Goal: Information Seeking & Learning: Understand process/instructions

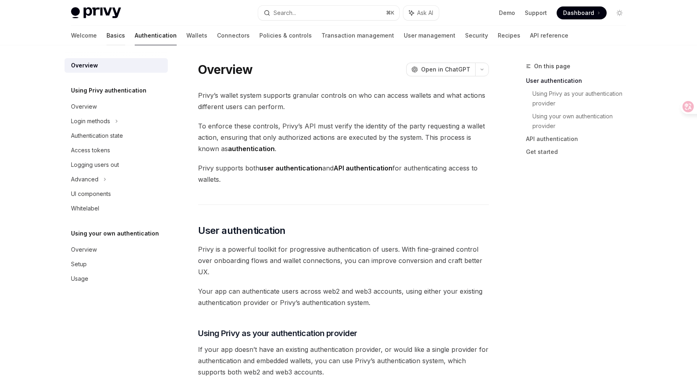
click at [107, 38] on link "Basics" at bounding box center [116, 35] width 19 height 19
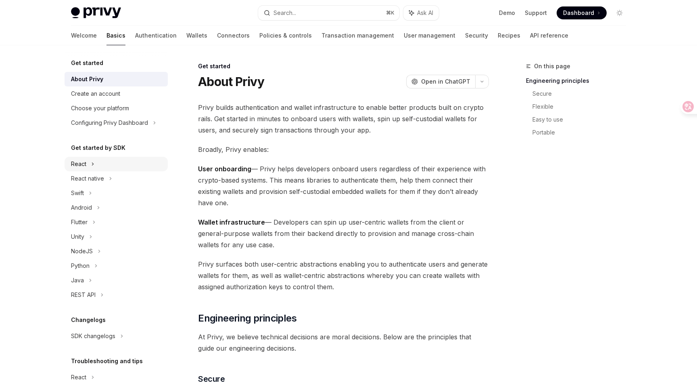
click at [80, 159] on div "React" at bounding box center [78, 164] width 15 height 10
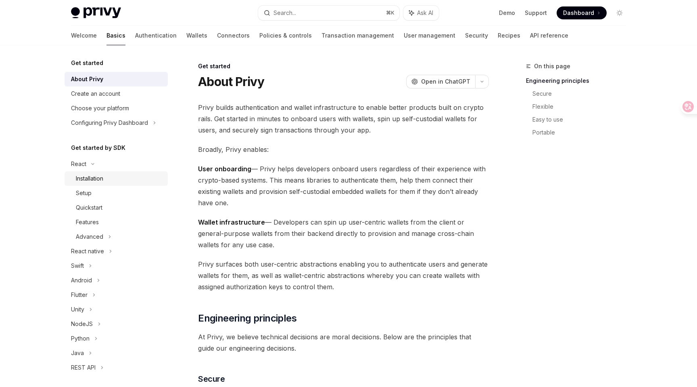
click at [89, 176] on div "Installation" at bounding box center [89, 179] width 27 height 10
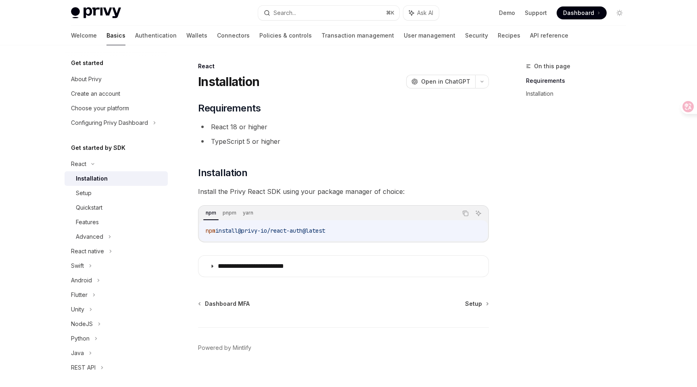
scroll to position [10, 0]
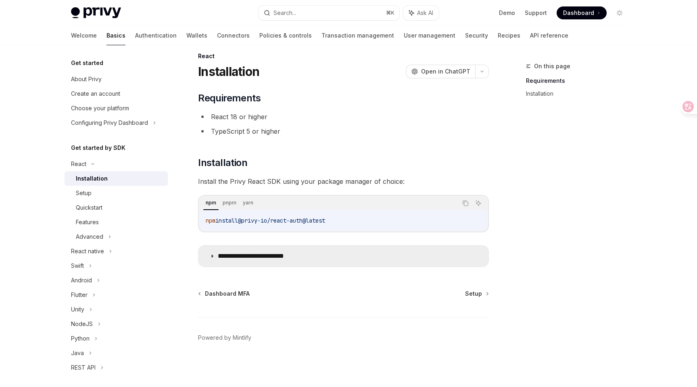
click at [210, 256] on icon at bounding box center [212, 255] width 5 height 5
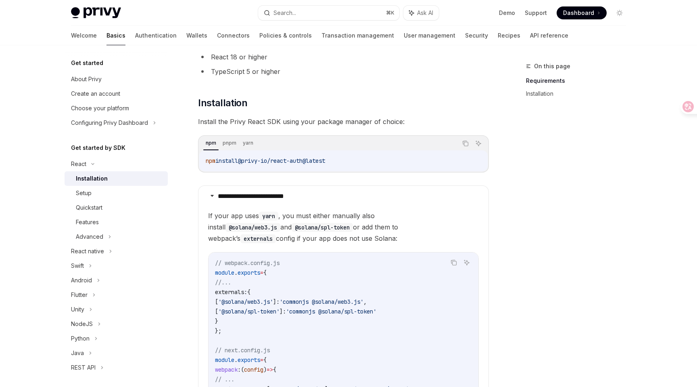
scroll to position [134, 0]
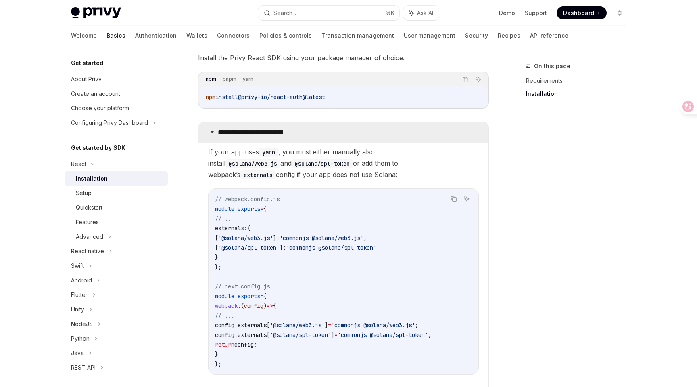
click at [211, 136] on summary "**********" at bounding box center [344, 132] width 290 height 21
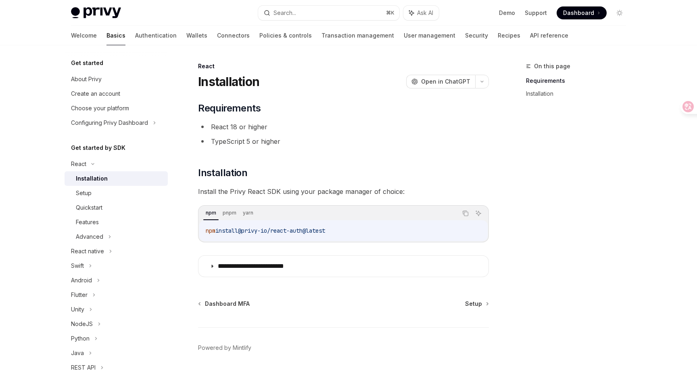
scroll to position [10, 0]
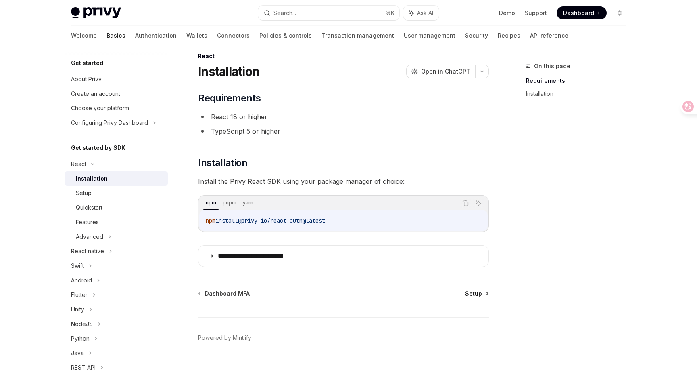
click at [474, 289] on span "Setup" at bounding box center [473, 293] width 17 height 8
type textarea "*"
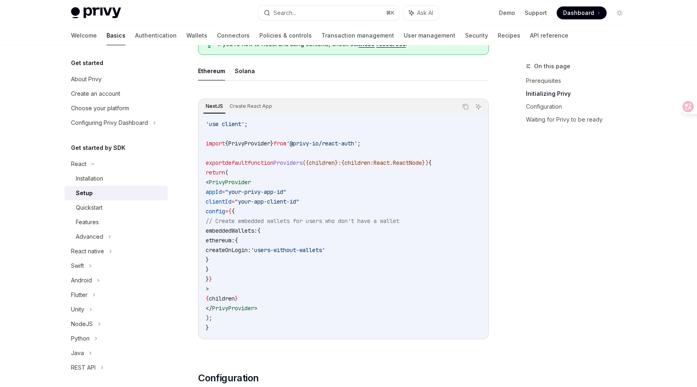
scroll to position [218, 0]
